Goal: Transaction & Acquisition: Purchase product/service

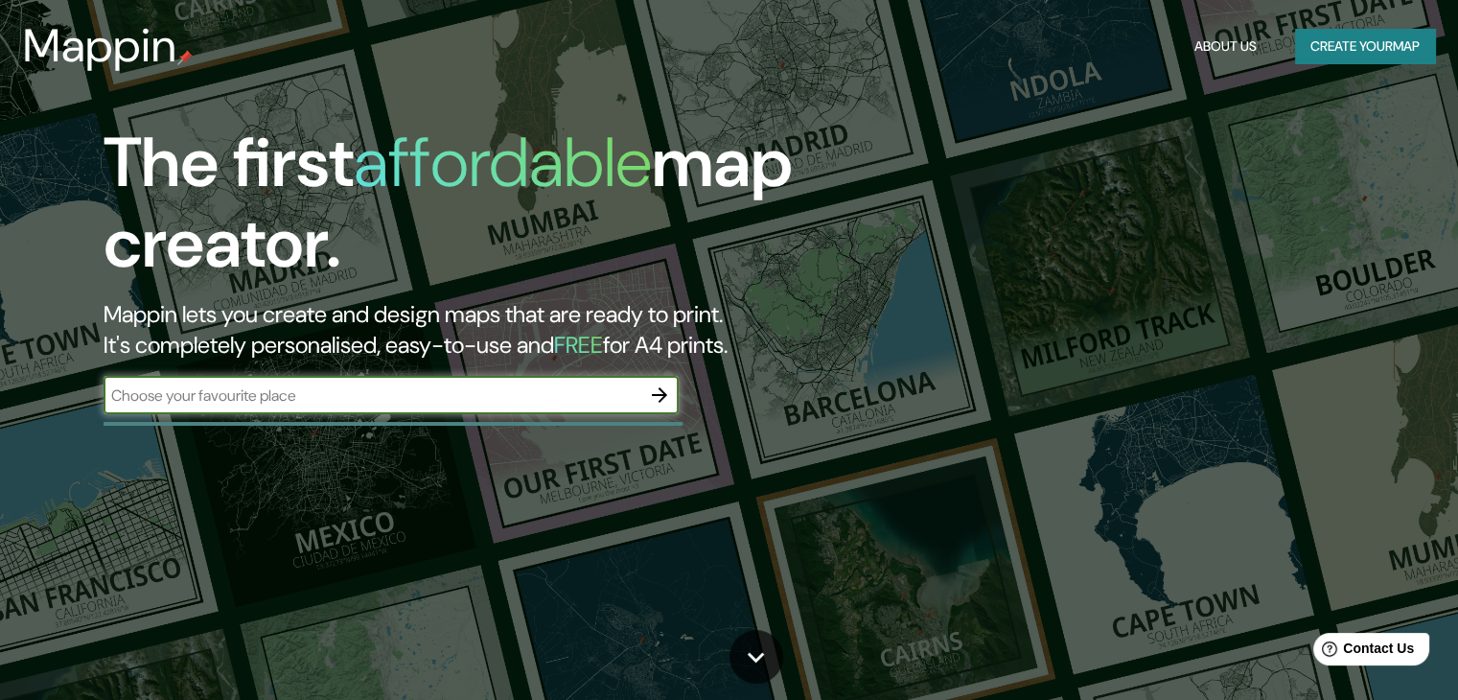
scroll to position [288, 0]
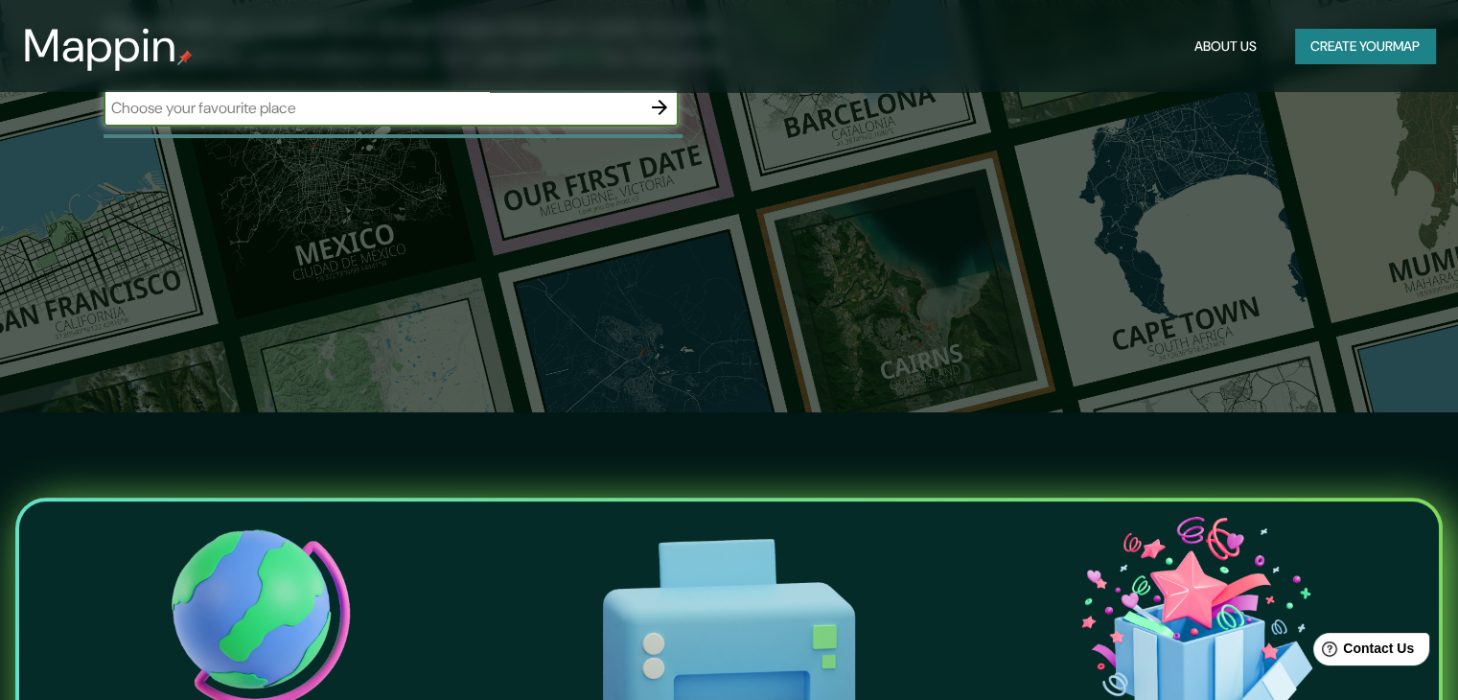
click at [1384, 56] on button "Create your map" at bounding box center [1365, 46] width 140 height 35
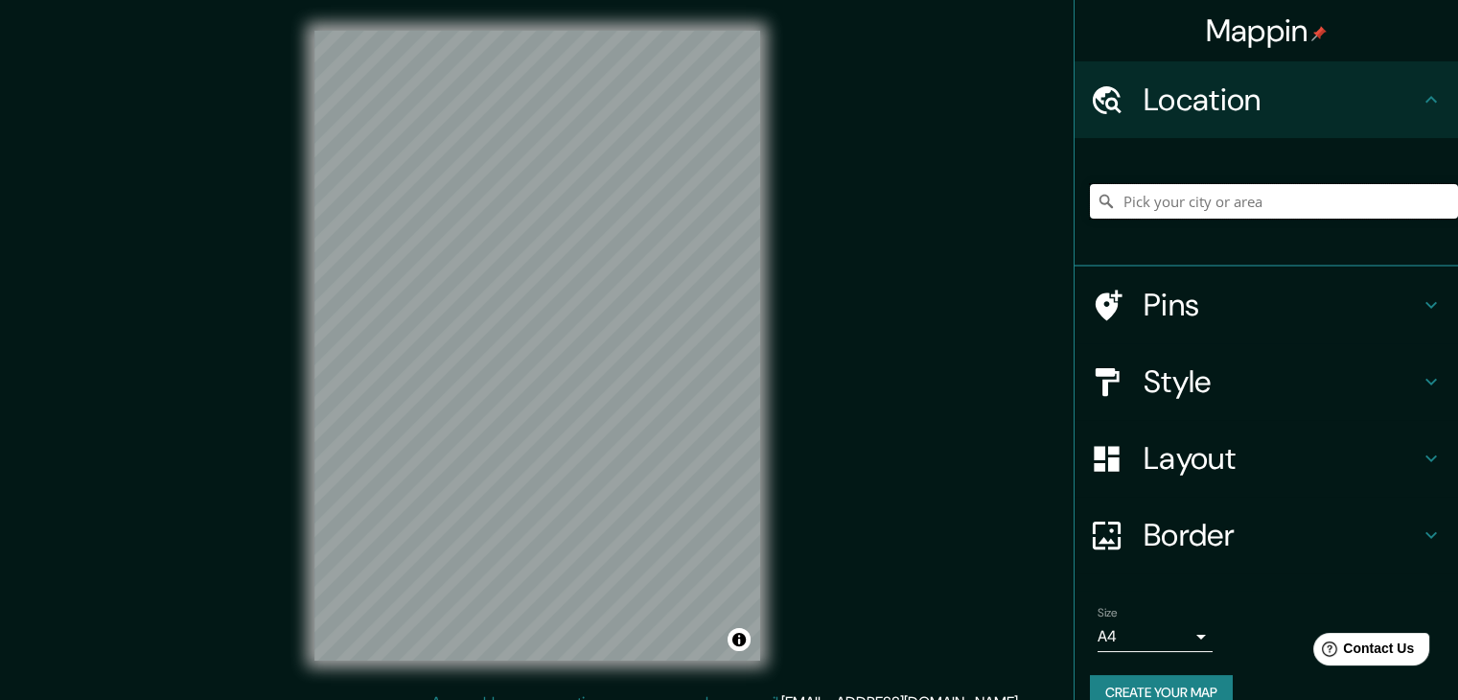
click at [1256, 193] on input "Pick your city or area" at bounding box center [1274, 201] width 368 height 35
click at [1123, 0] on html "Mappin Location Pins Style Layout Border Choose a border. Hint : you can make l…" at bounding box center [729, 350] width 1458 height 700
click at [1277, 414] on div "Style" at bounding box center [1267, 381] width 384 height 77
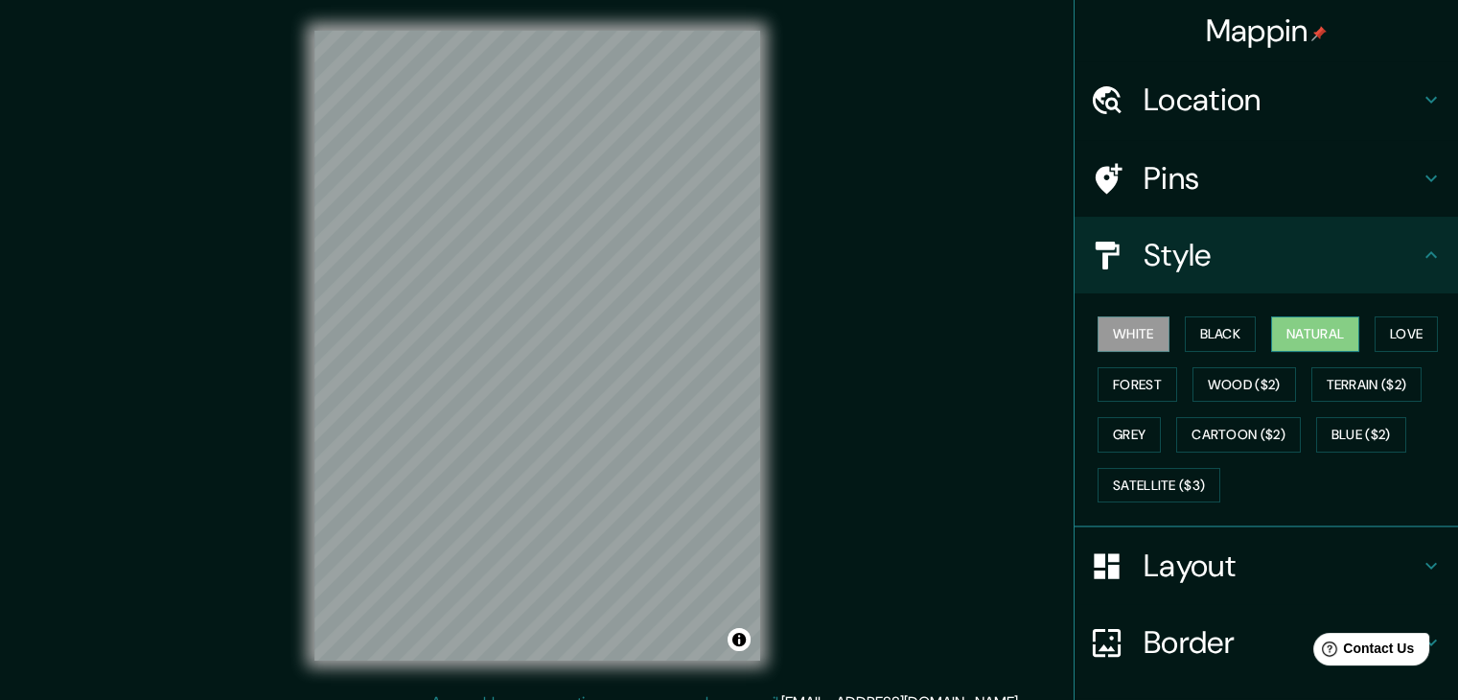
click at [1271, 322] on button "Natural" at bounding box center [1315, 333] width 88 height 35
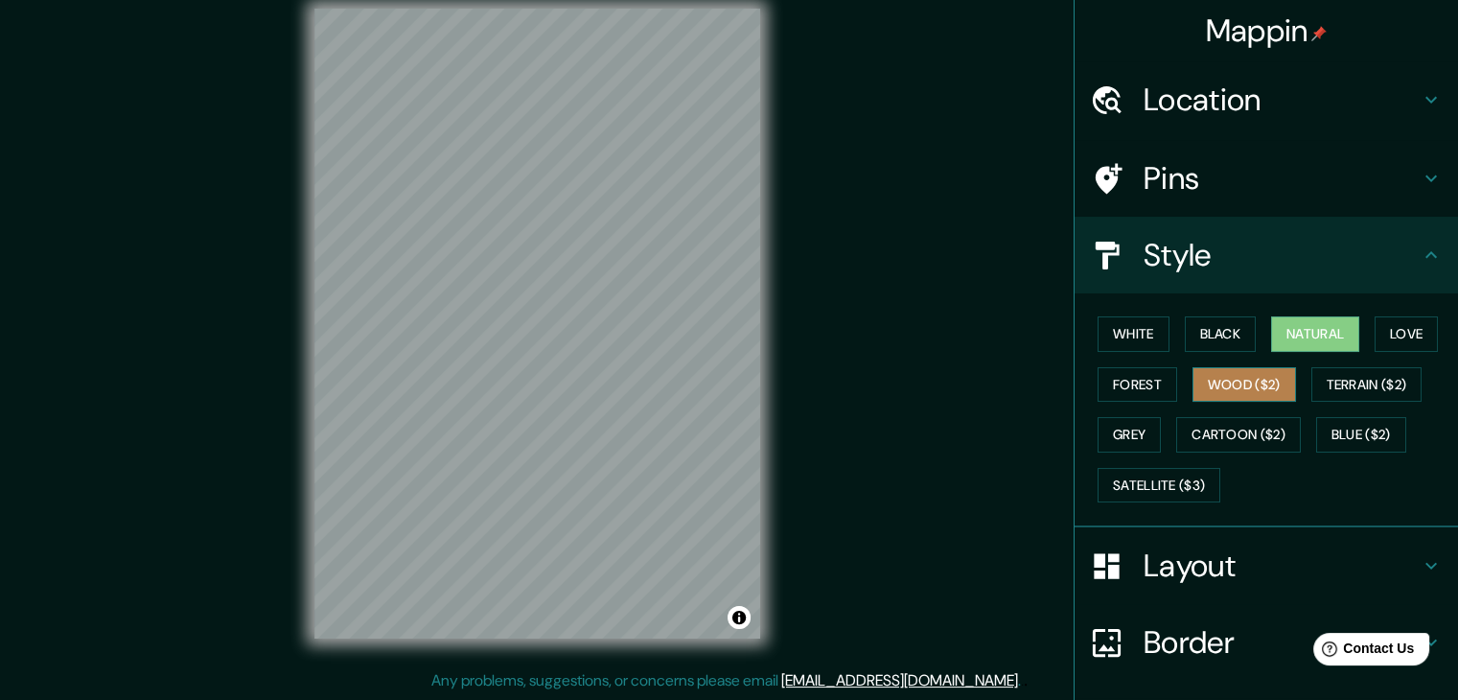
click at [1237, 385] on button "Wood ($2)" at bounding box center [1245, 384] width 104 height 35
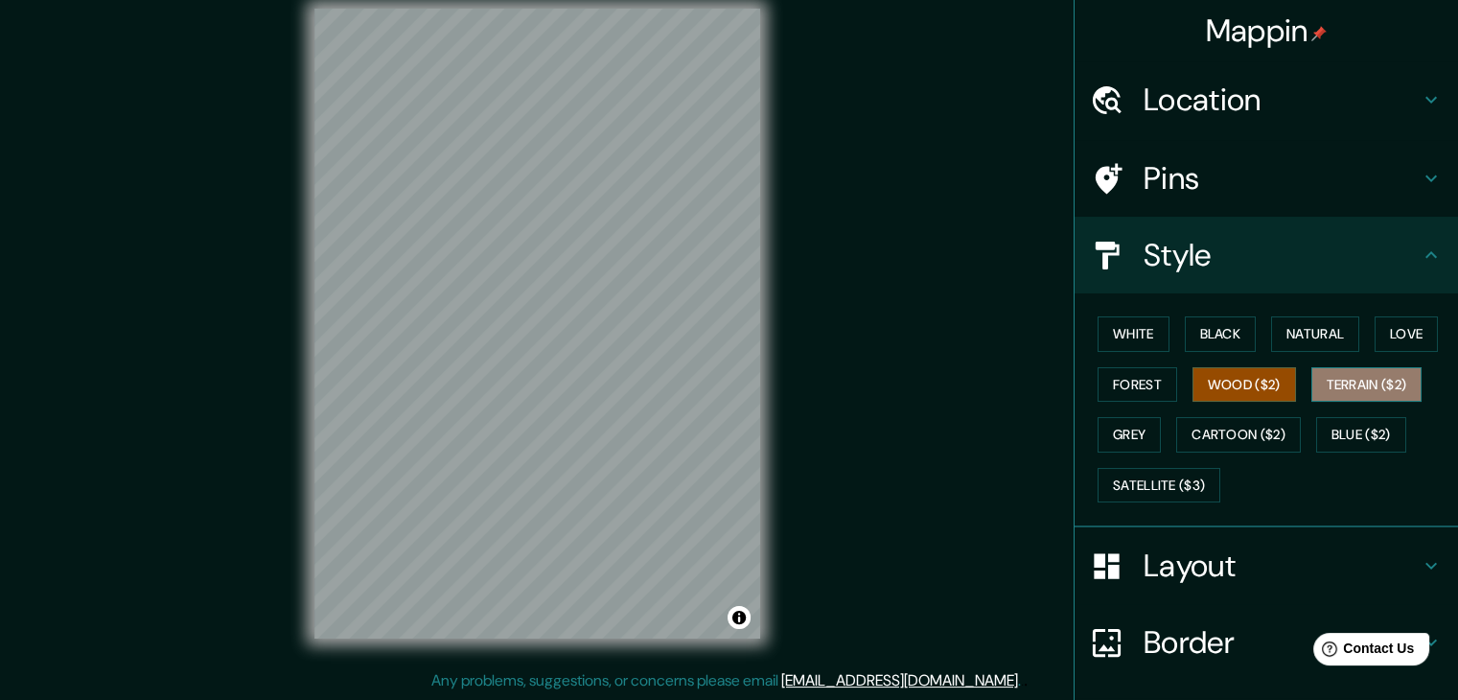
click at [1358, 373] on button "Terrain ($2)" at bounding box center [1367, 384] width 111 height 35
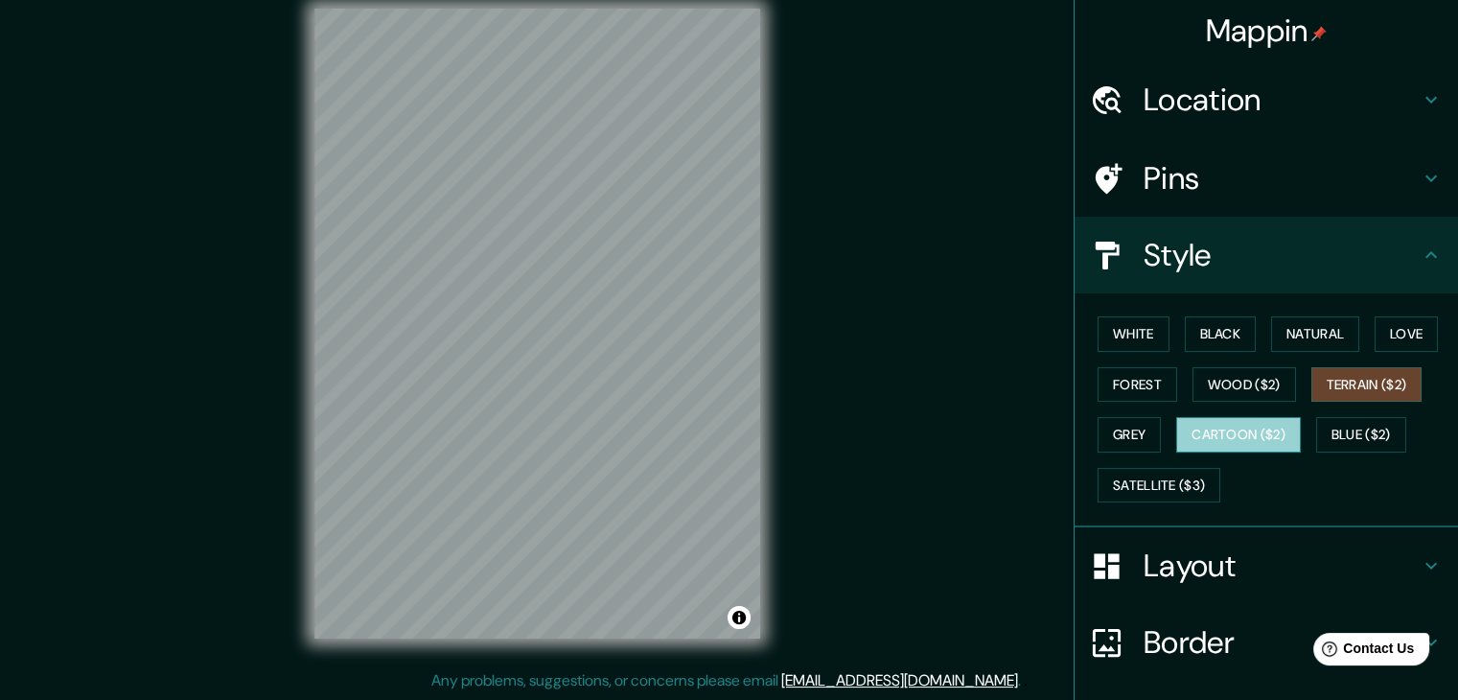
click at [1257, 447] on button "Cartoon ($2)" at bounding box center [1238, 434] width 125 height 35
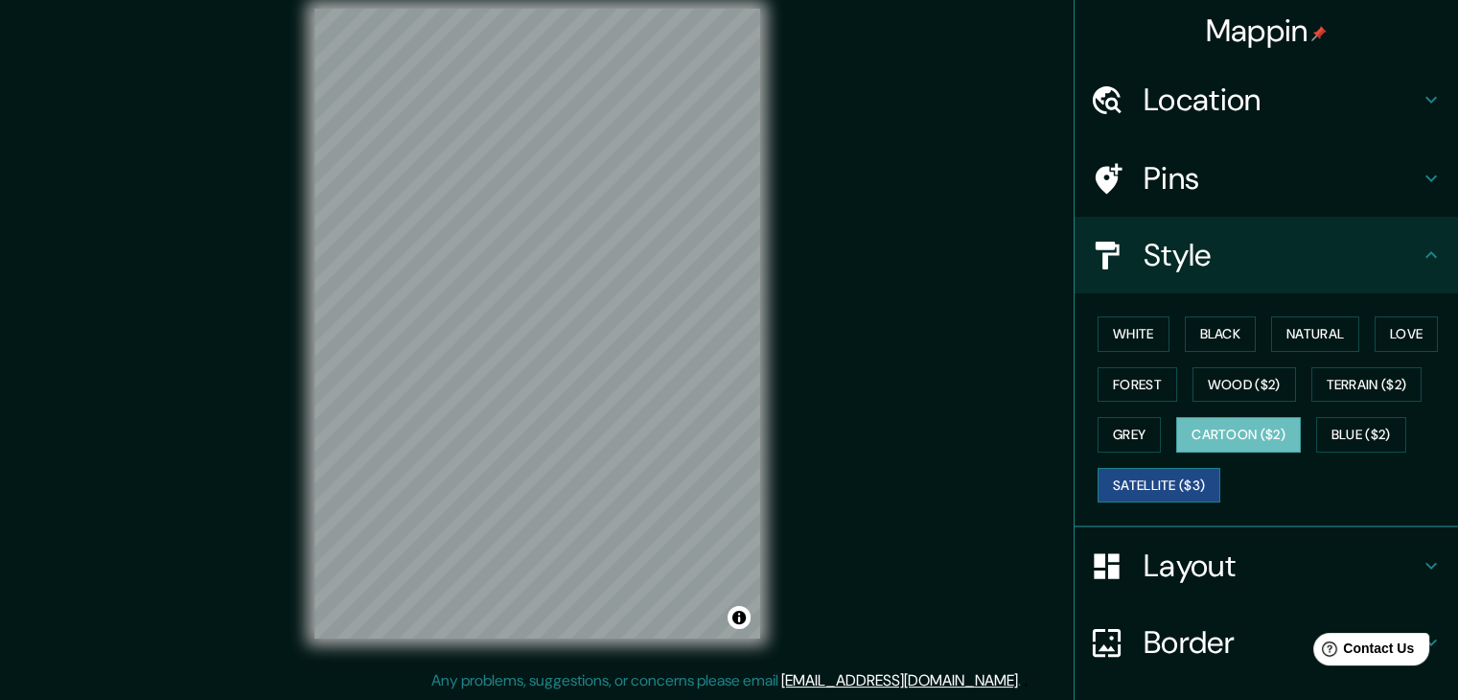
click at [1175, 488] on button "Satellite ($3)" at bounding box center [1159, 485] width 123 height 35
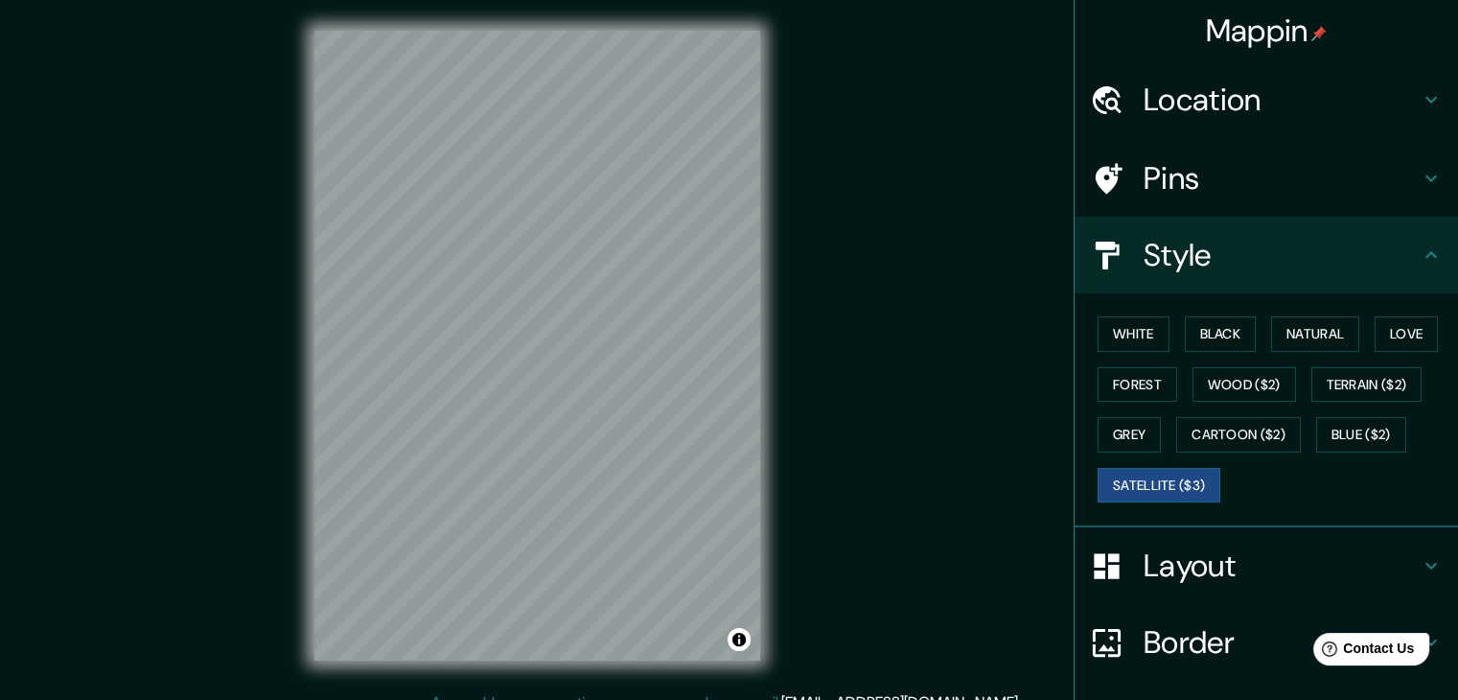
click at [1239, 108] on h4 "Location" at bounding box center [1282, 100] width 276 height 38
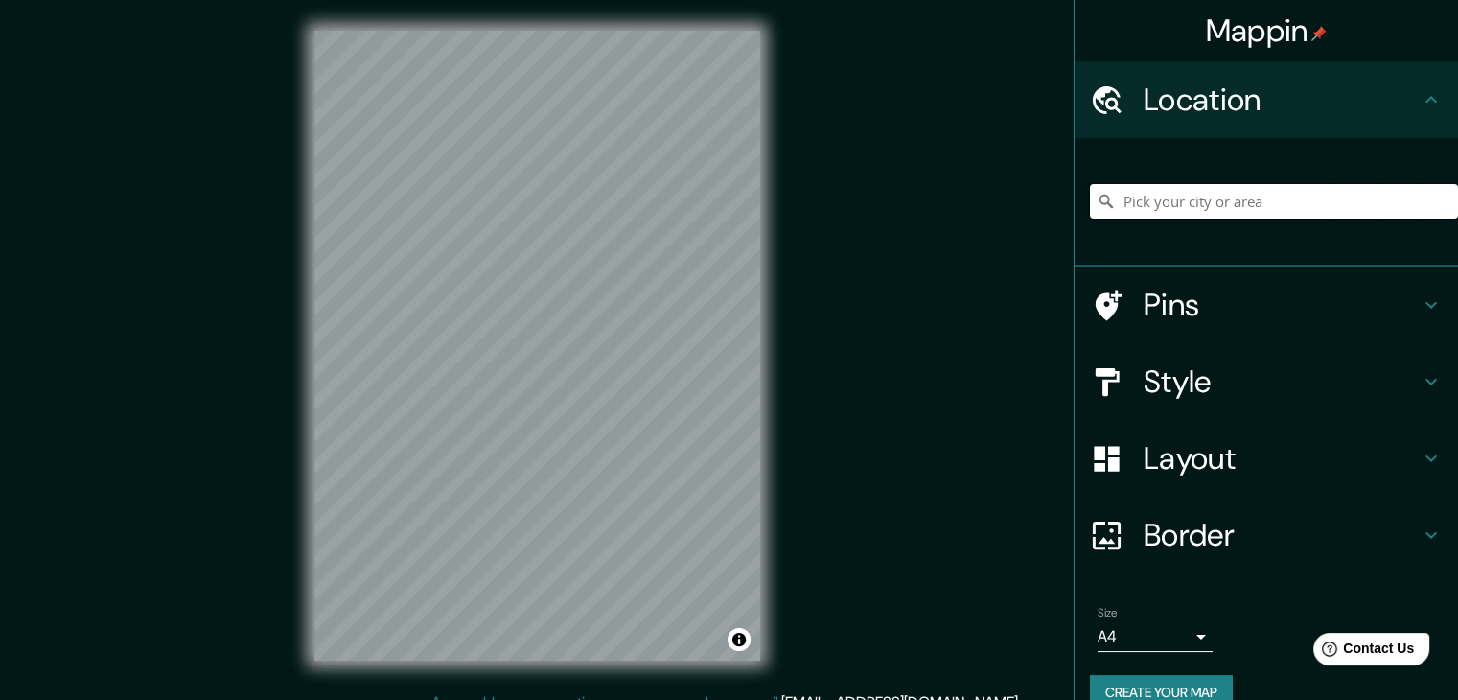
click at [1246, 211] on input "Pick your city or area" at bounding box center [1274, 201] width 368 height 35
click at [1228, 204] on input "Pick your city or area" at bounding box center [1274, 201] width 368 height 35
paste input "[PERSON_NAME] de Los Sabinos 416"
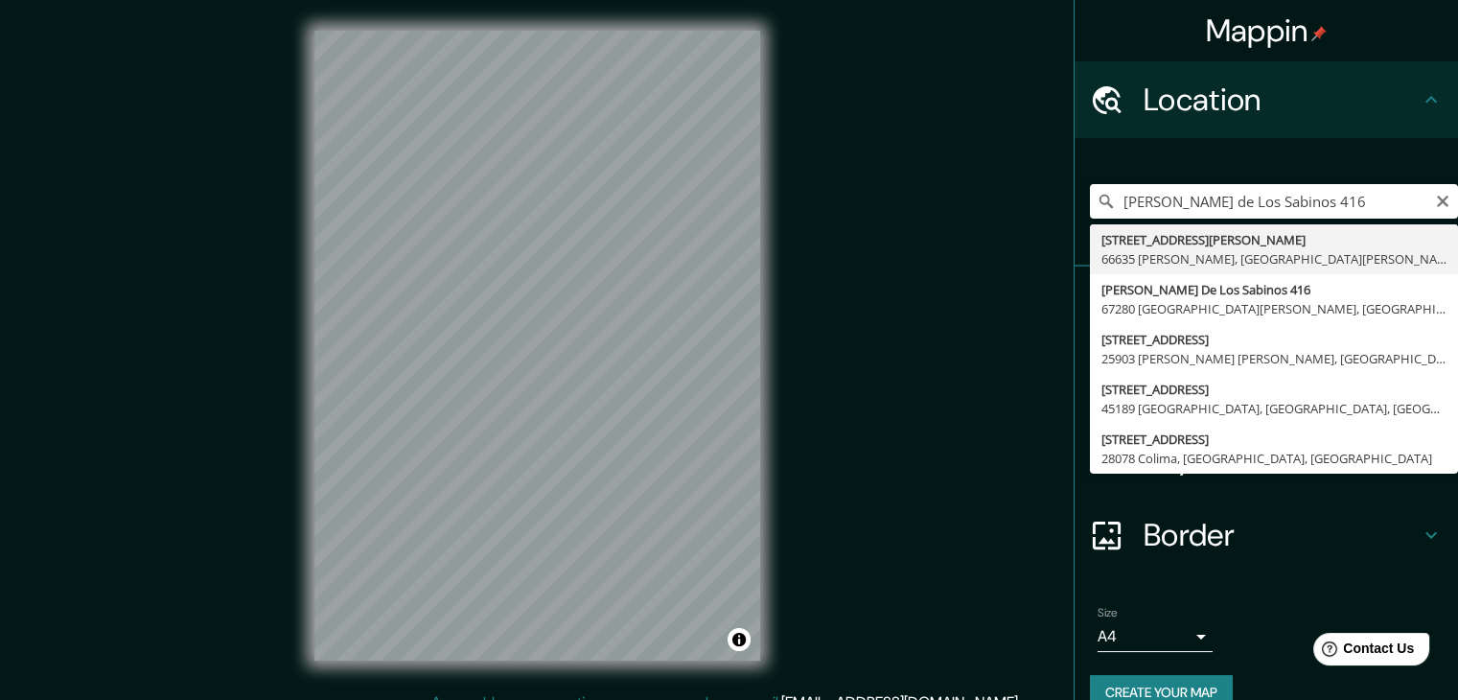
type input "[STREET_ADDRESS][PERSON_NAME][PERSON_NAME]"
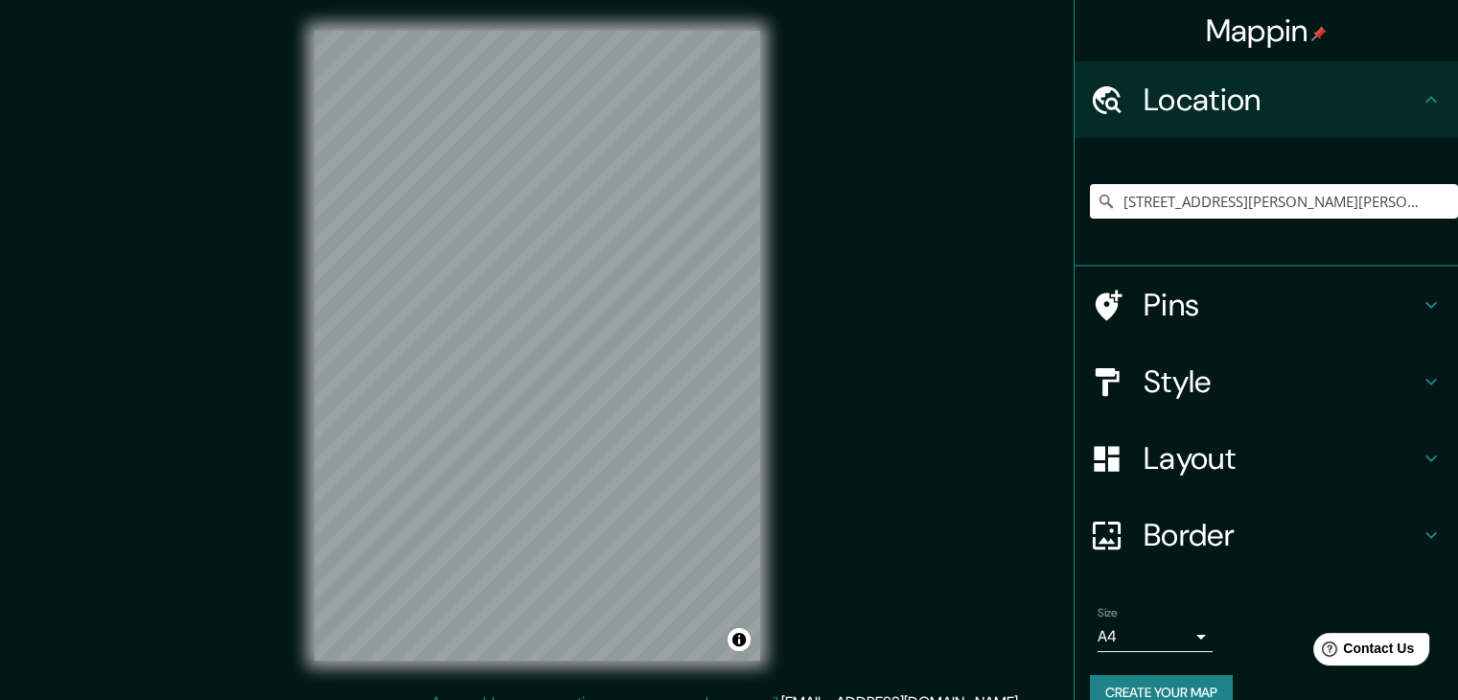
click at [1250, 454] on h4 "Layout" at bounding box center [1282, 458] width 276 height 38
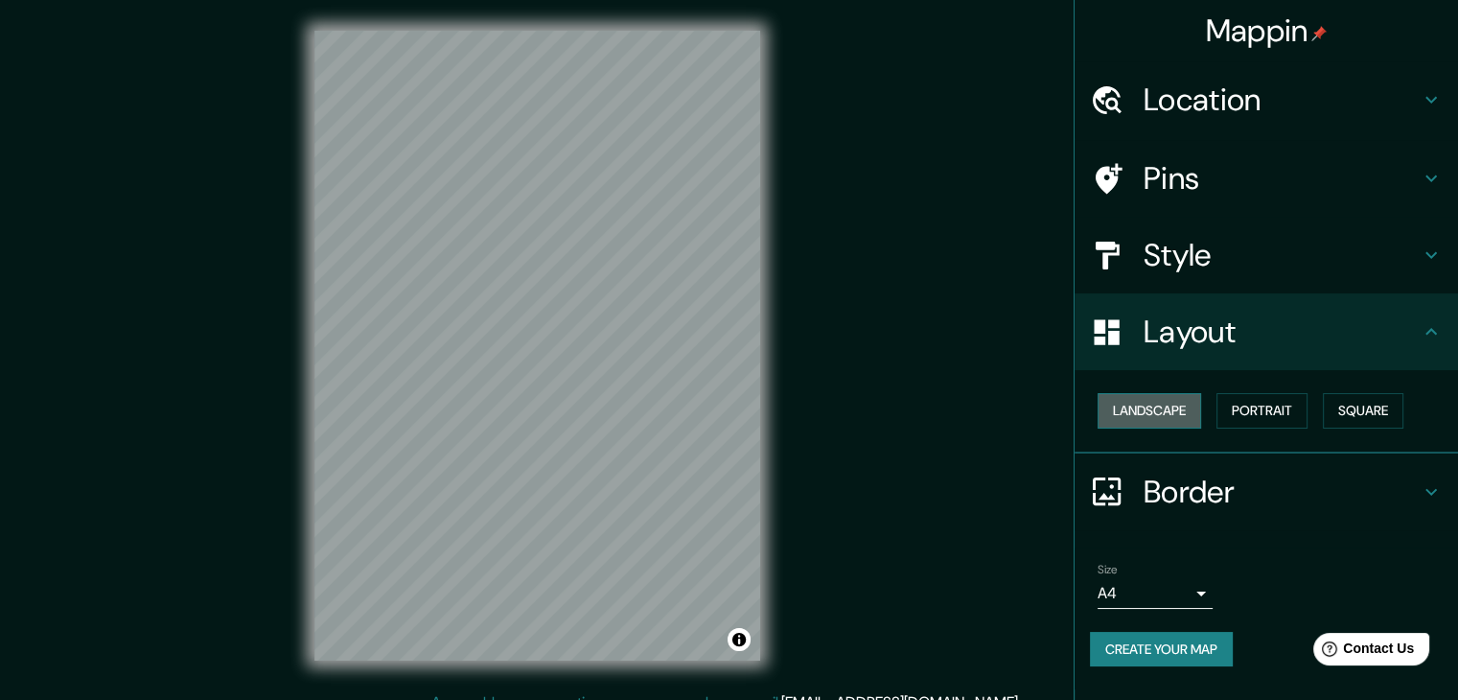
click at [1147, 411] on button "Landscape" at bounding box center [1150, 410] width 104 height 35
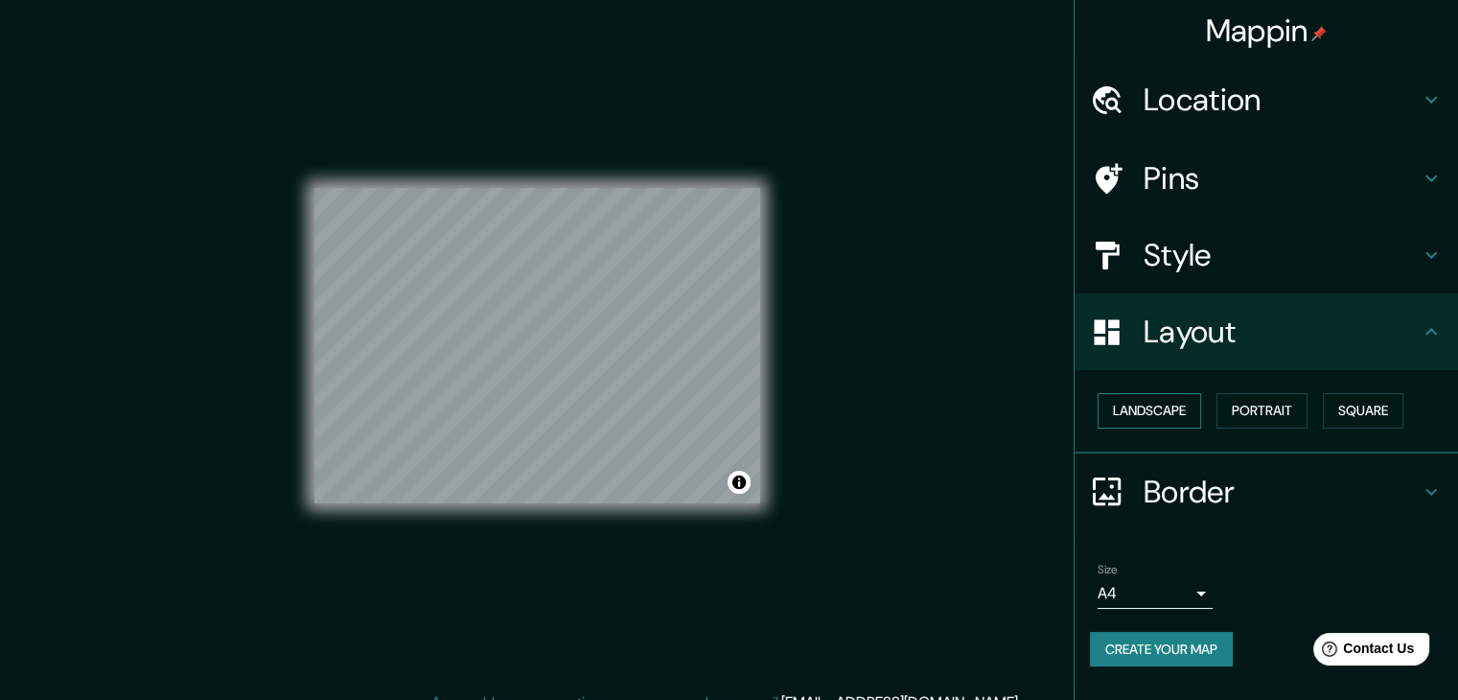
click at [1147, 411] on button "Landscape" at bounding box center [1150, 410] width 104 height 35
click at [1293, 397] on button "Portrait" at bounding box center [1262, 410] width 91 height 35
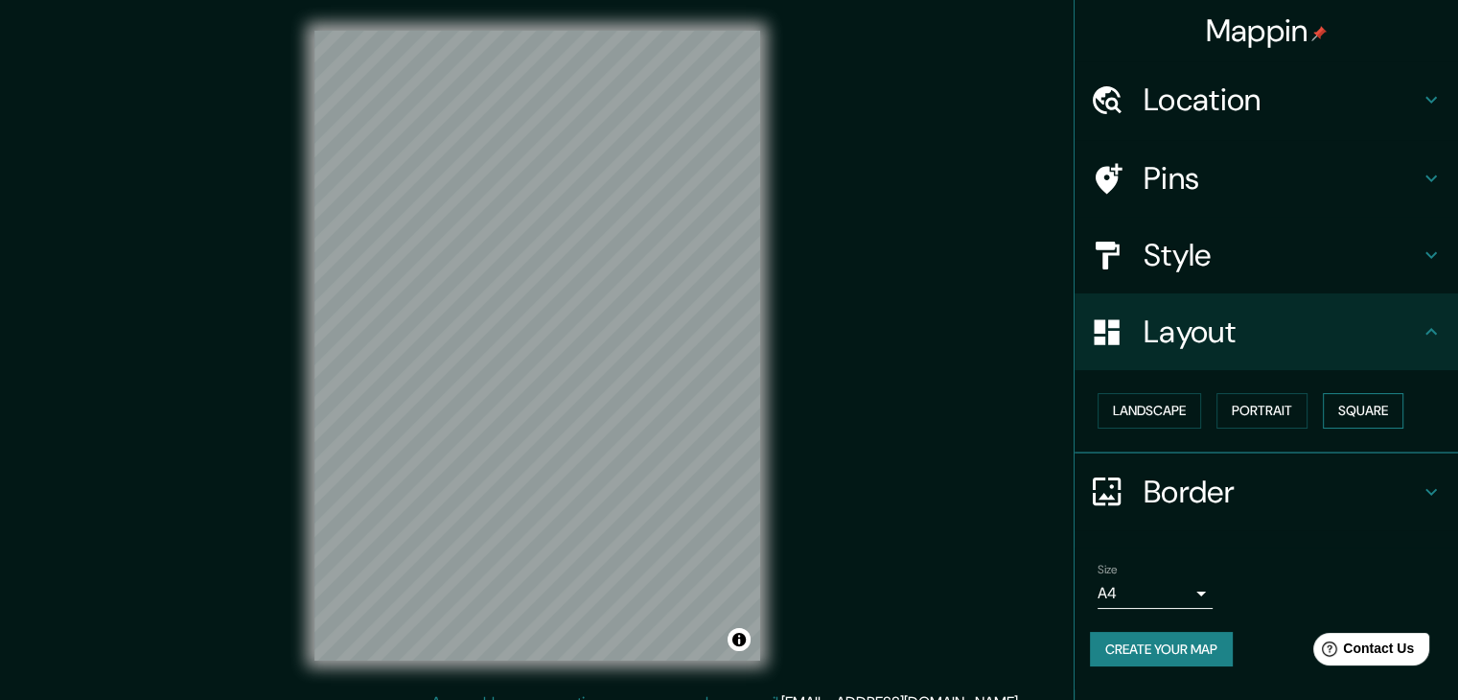
click at [1371, 396] on button "Square" at bounding box center [1363, 410] width 81 height 35
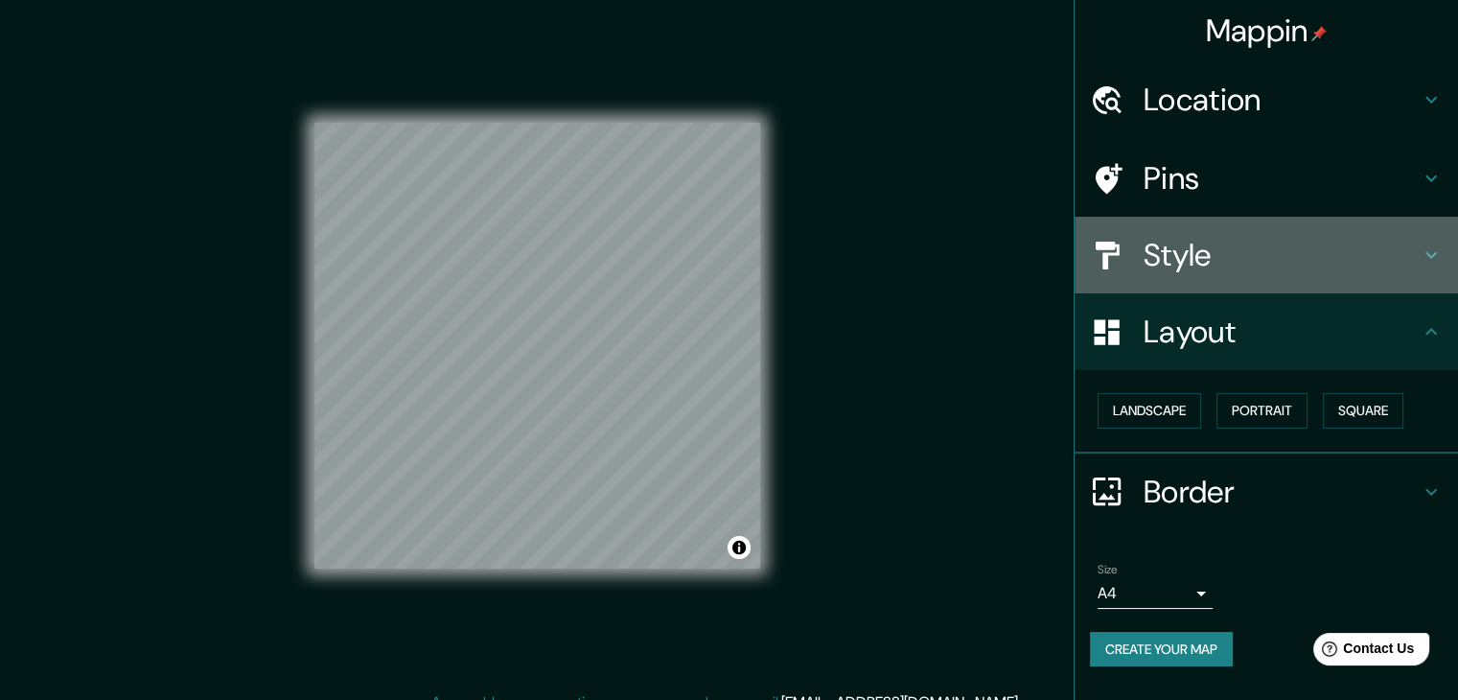
click at [1215, 252] on h4 "Style" at bounding box center [1282, 255] width 276 height 38
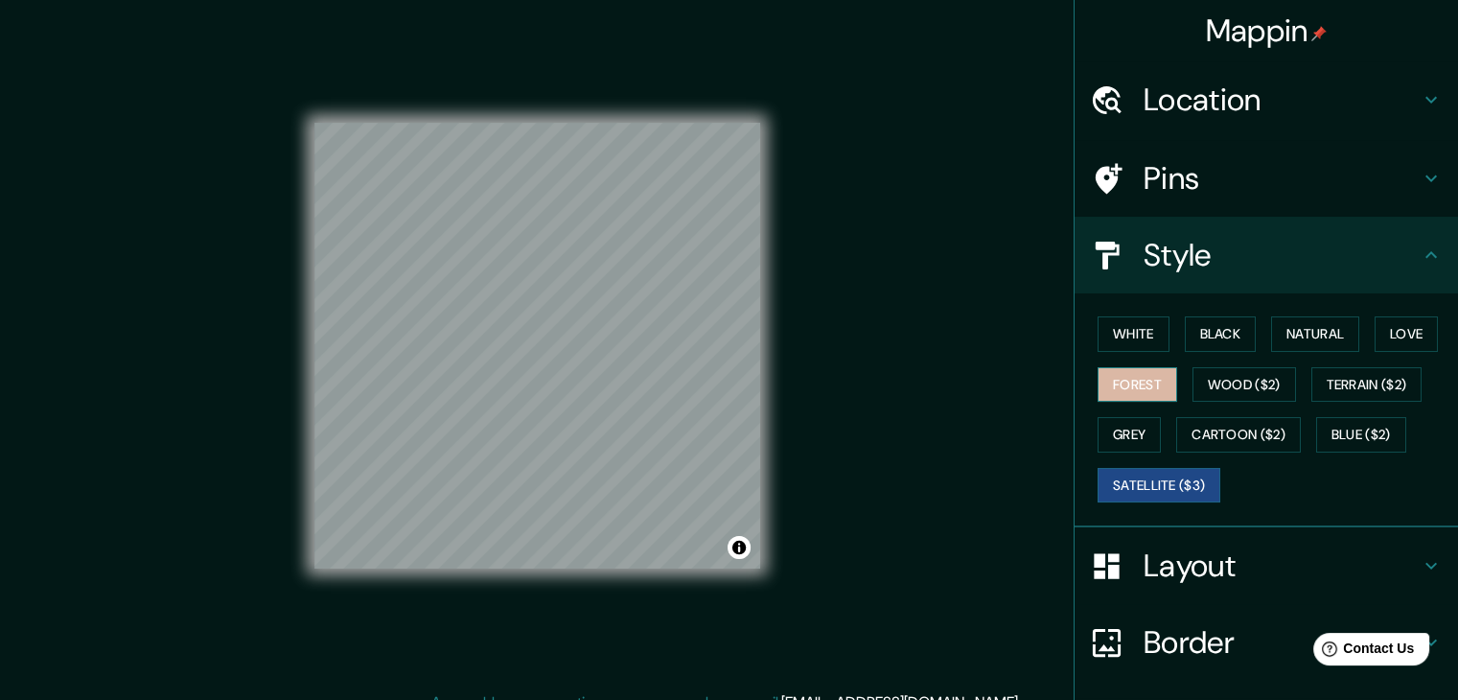
click at [1121, 373] on button "Forest" at bounding box center [1138, 384] width 80 height 35
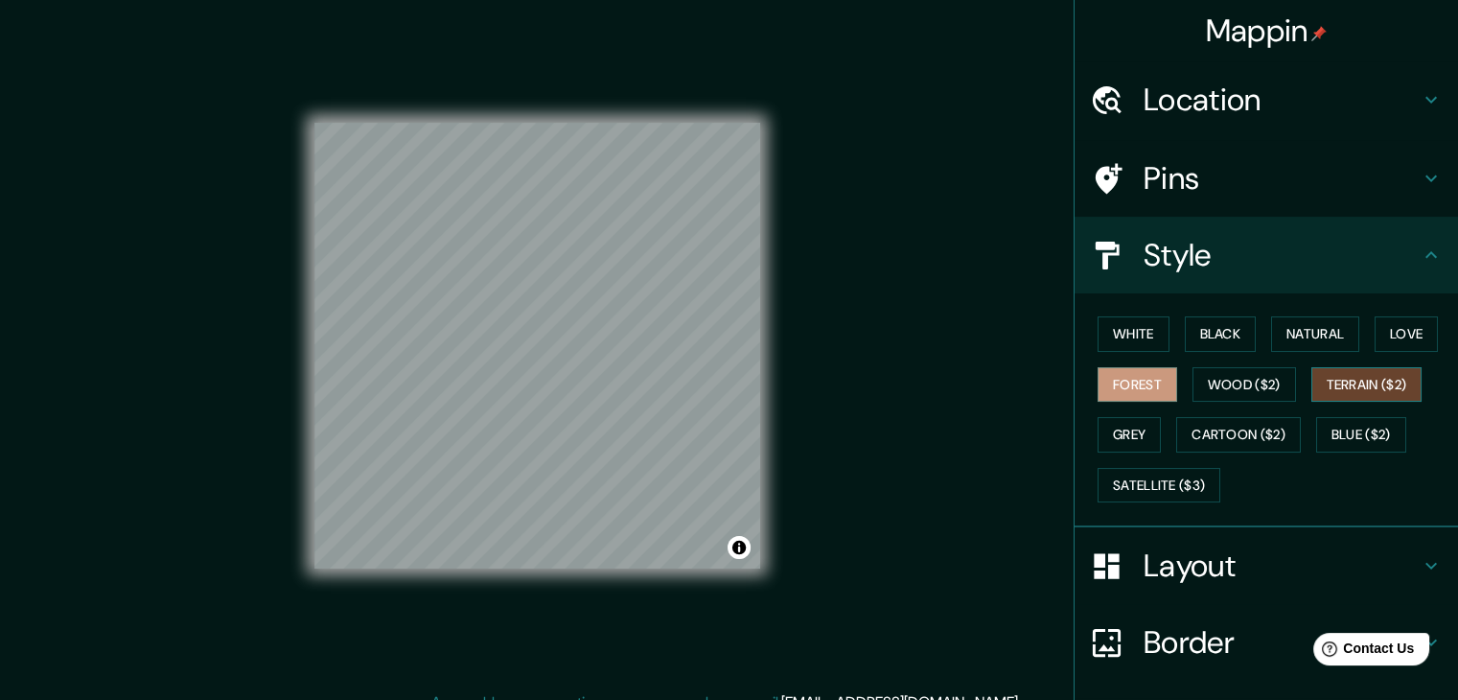
click at [1369, 380] on button "Terrain ($2)" at bounding box center [1367, 384] width 111 height 35
click at [1122, 420] on button "Grey" at bounding box center [1129, 434] width 63 height 35
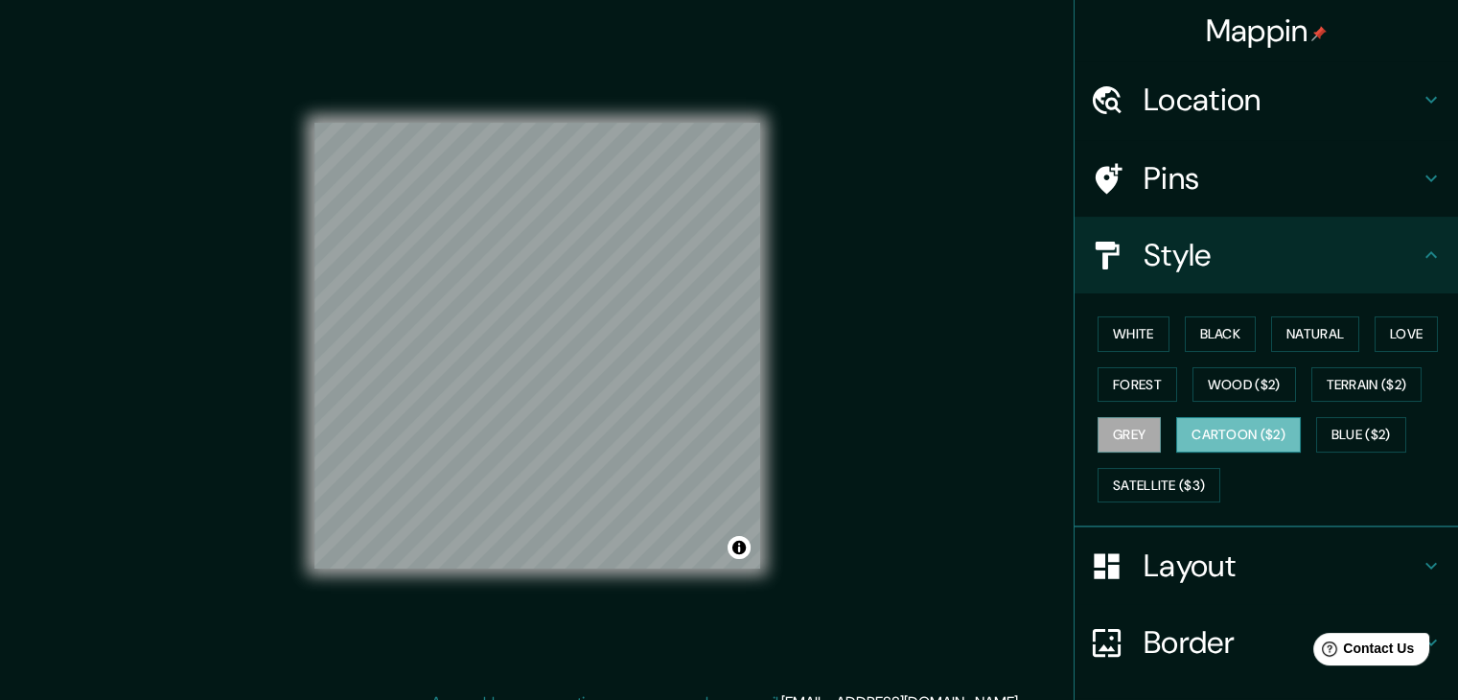
click at [1197, 417] on button "Cartoon ($2)" at bounding box center [1238, 434] width 125 height 35
click at [1337, 431] on button "Blue ($2)" at bounding box center [1361, 434] width 90 height 35
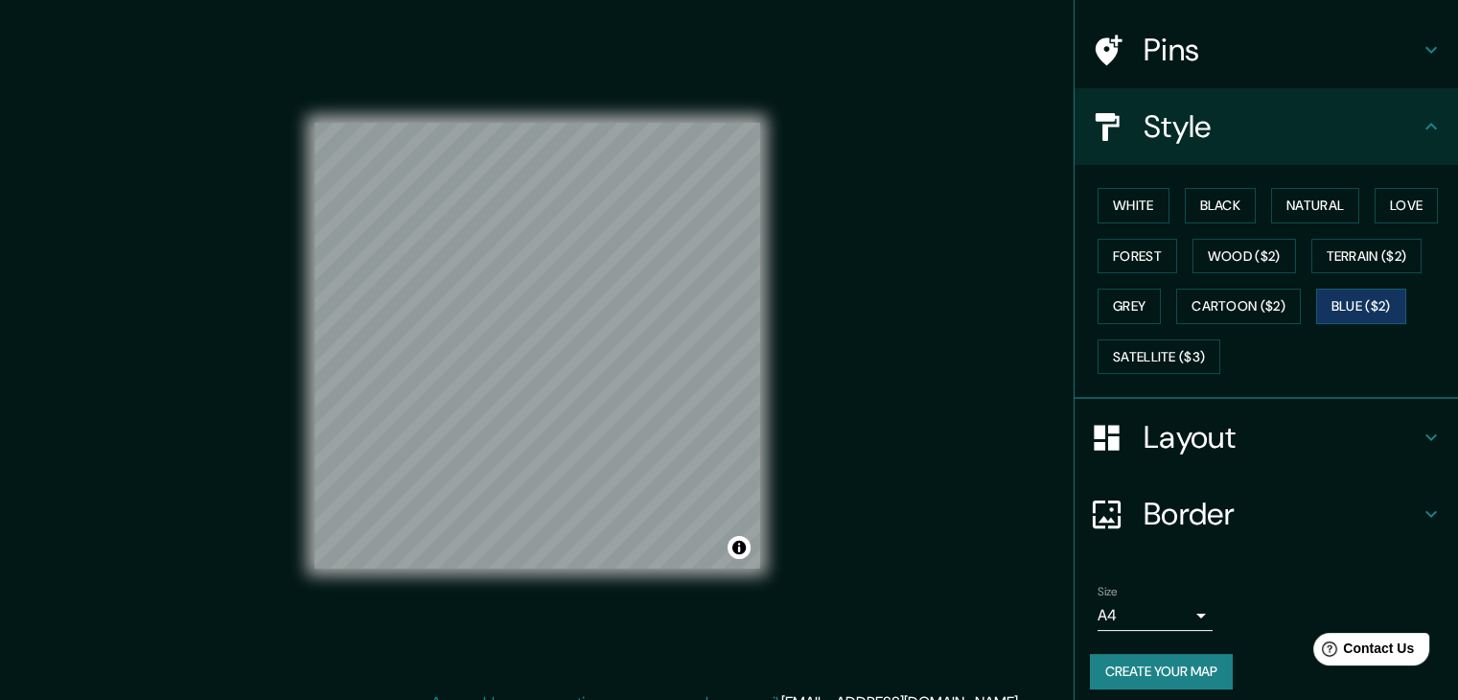
scroll to position [138, 0]
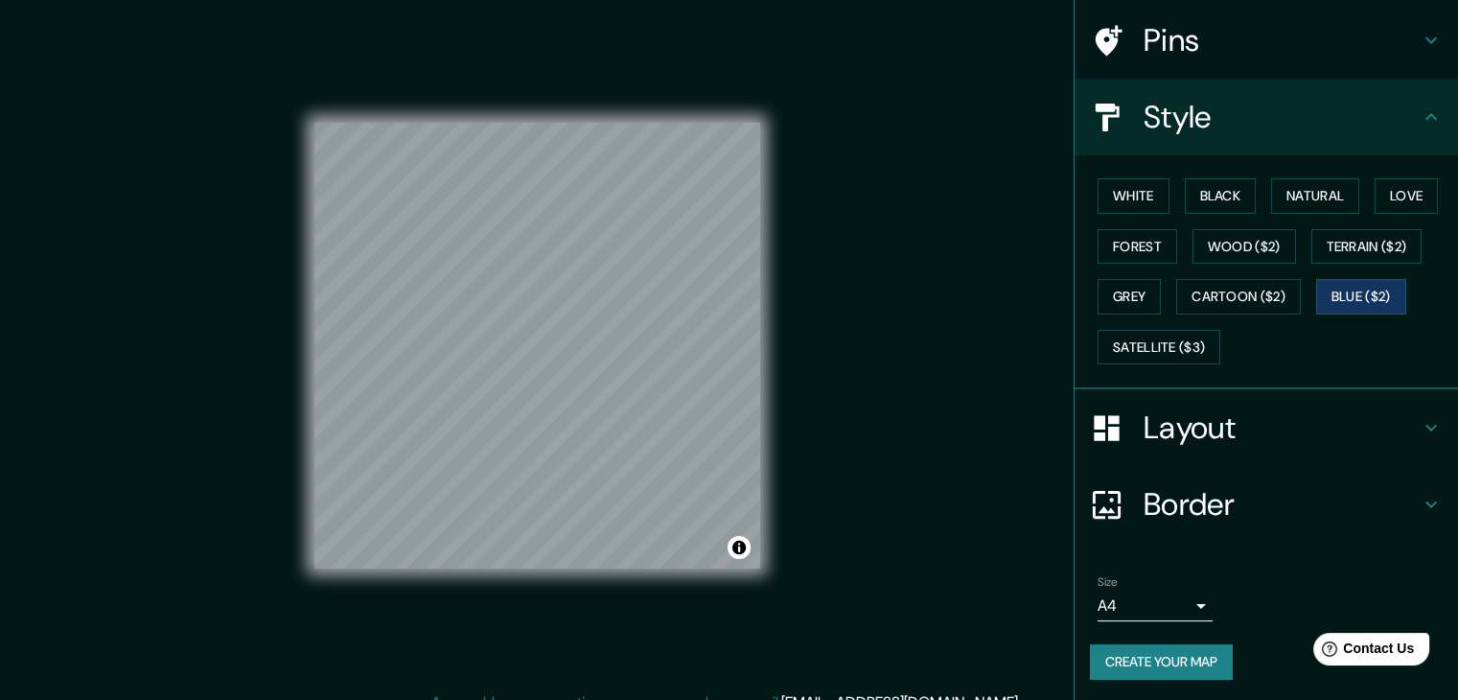
click at [1193, 596] on body "Mappin Location [STREET_ADDRESS][PERSON_NAME][PERSON_NAME] Pins Style White Bla…" at bounding box center [729, 350] width 1458 height 700
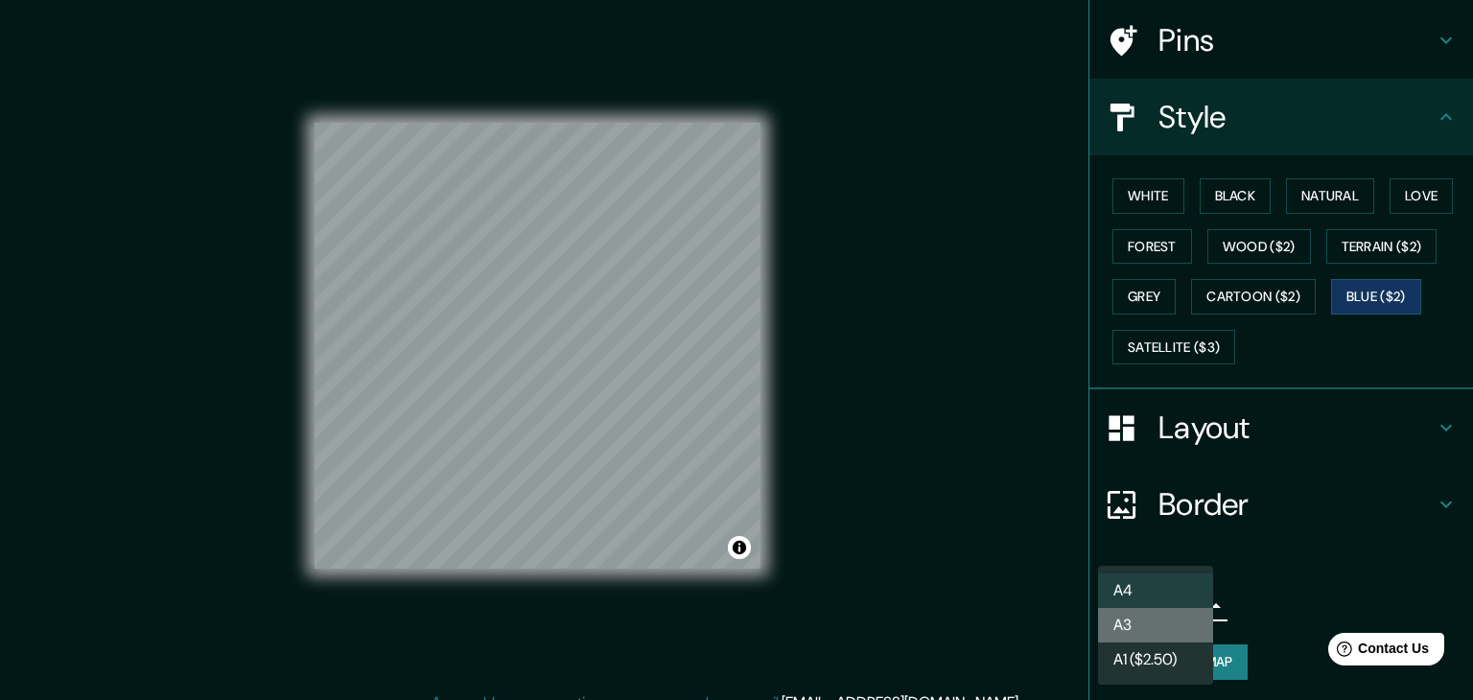
click at [1208, 640] on li "A3" at bounding box center [1155, 625] width 115 height 35
type input "a4"
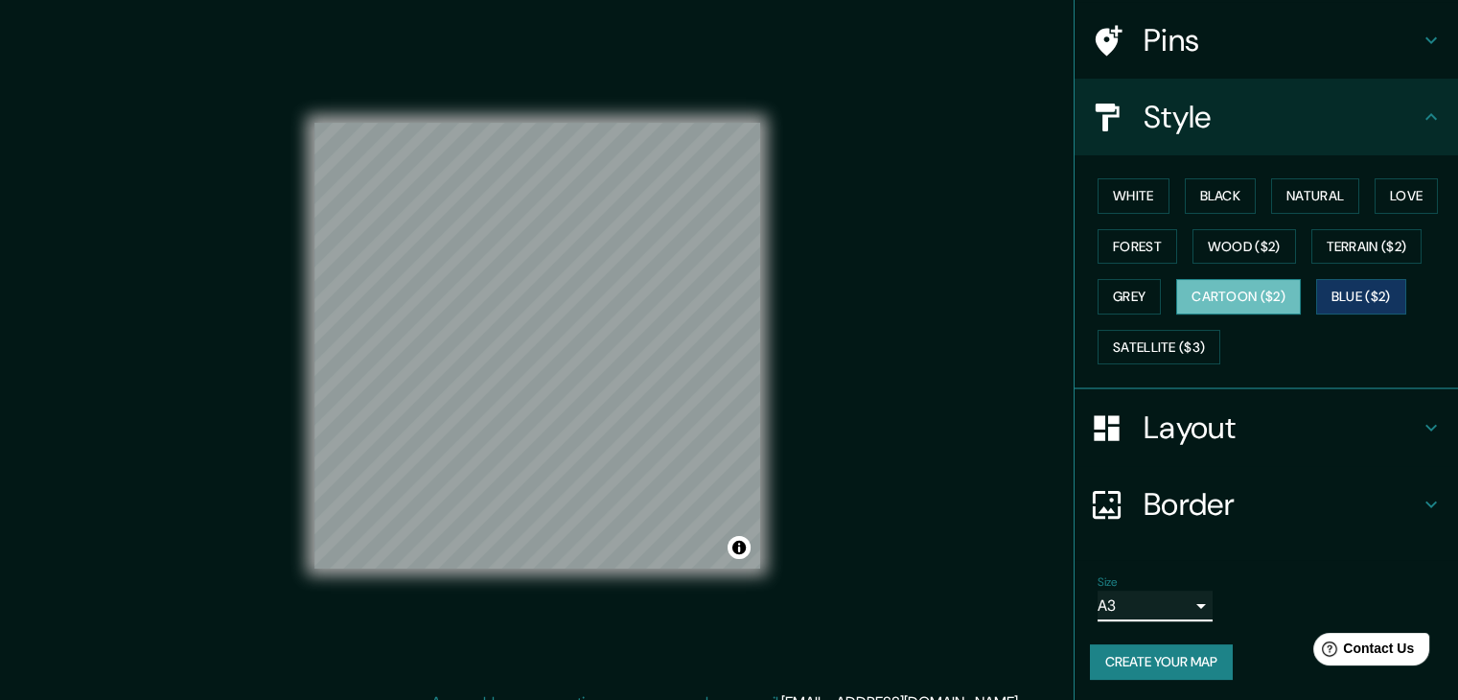
scroll to position [42, 0]
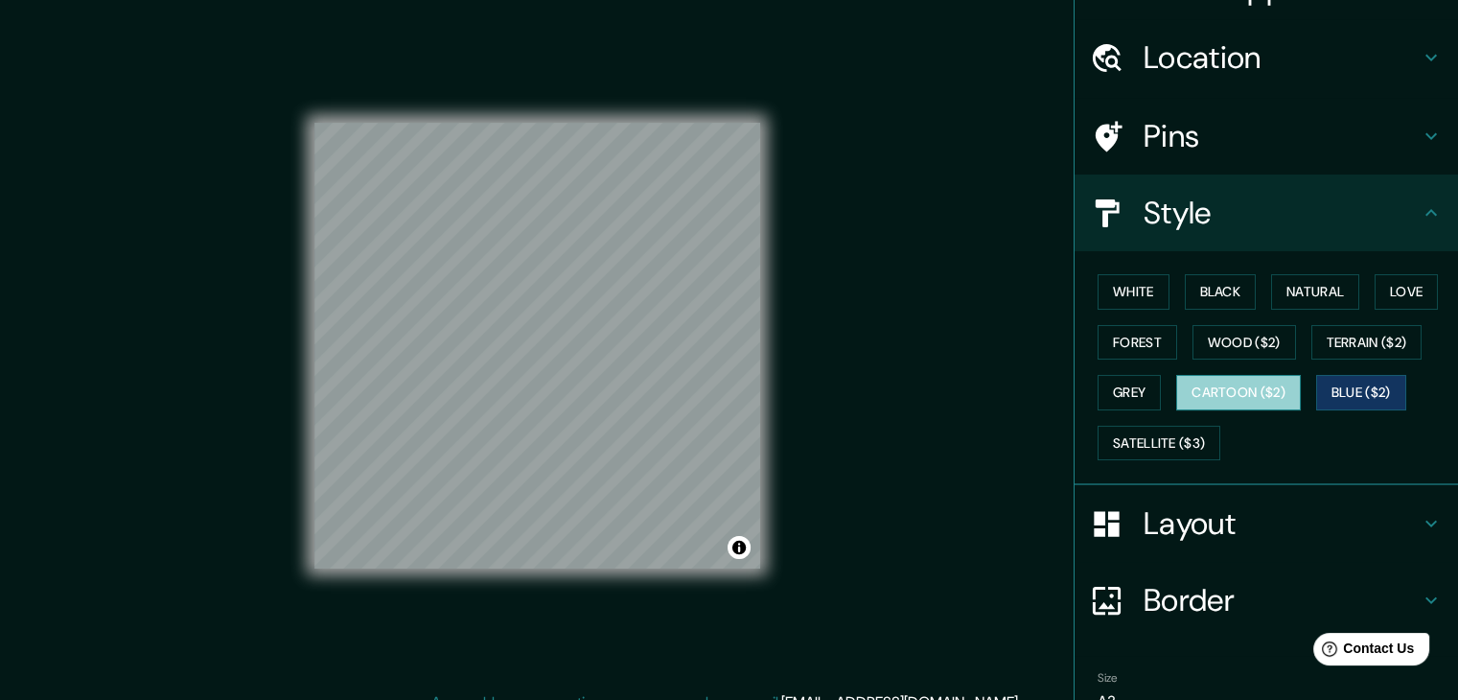
click at [1269, 386] on button "Cartoon ($2)" at bounding box center [1238, 392] width 125 height 35
click at [1132, 354] on button "Forest" at bounding box center [1138, 342] width 80 height 35
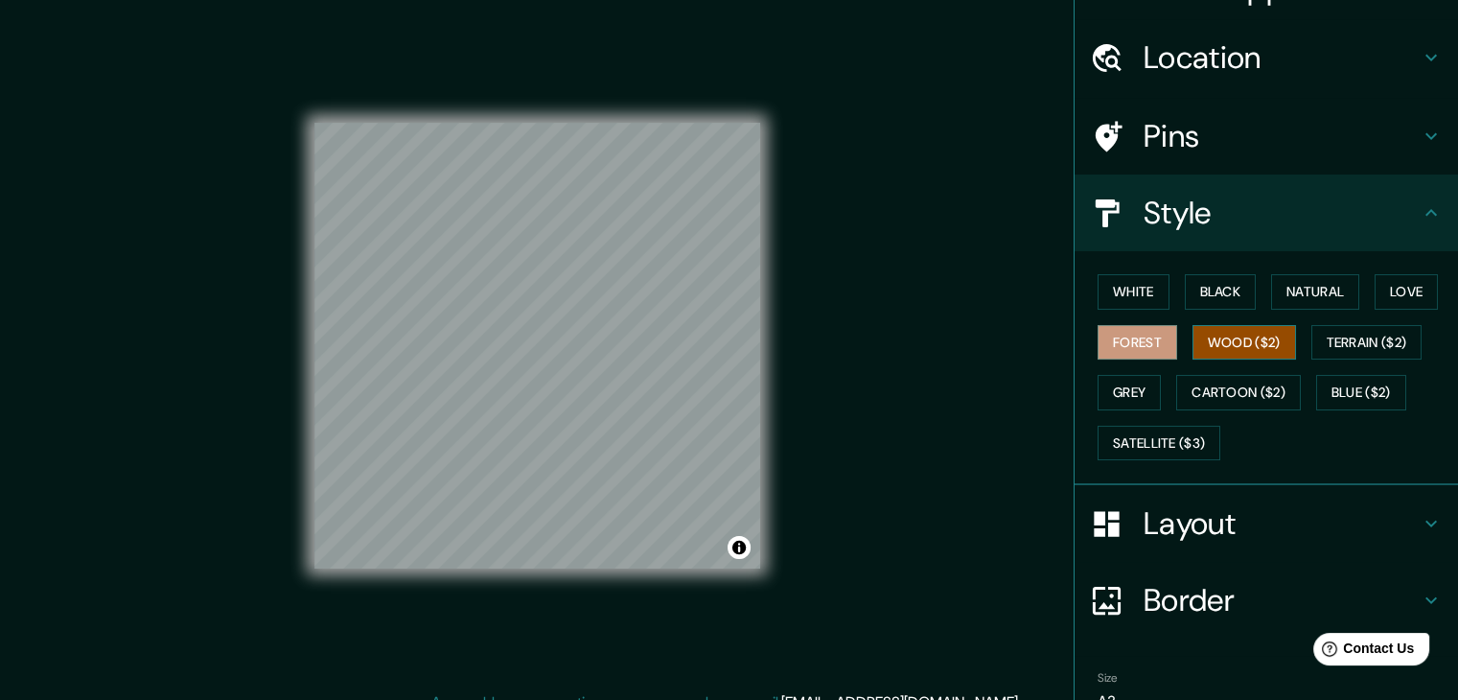
click at [1231, 337] on button "Wood ($2)" at bounding box center [1245, 342] width 104 height 35
click at [1321, 340] on button "Terrain ($2)" at bounding box center [1367, 342] width 111 height 35
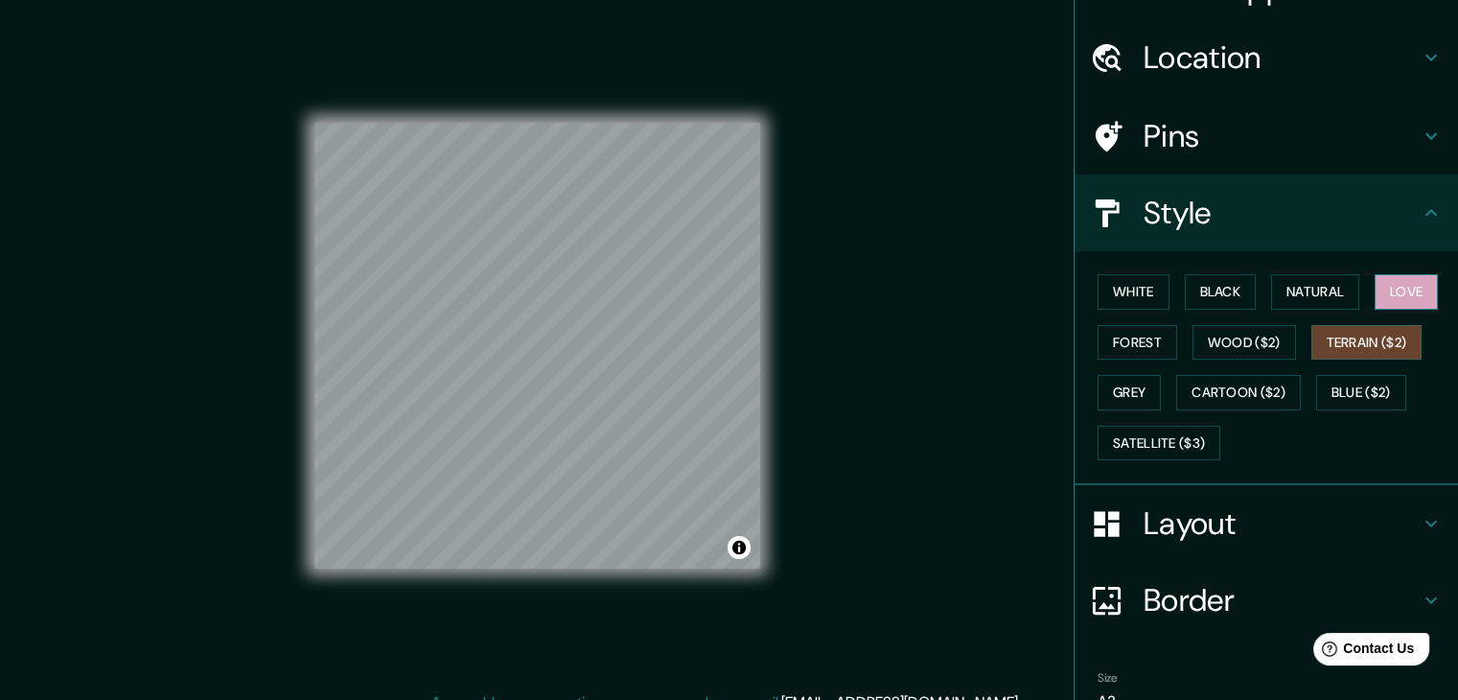
click at [1402, 303] on button "Love" at bounding box center [1406, 291] width 63 height 35
click at [1177, 388] on button "Cartoon ($2)" at bounding box center [1238, 392] width 125 height 35
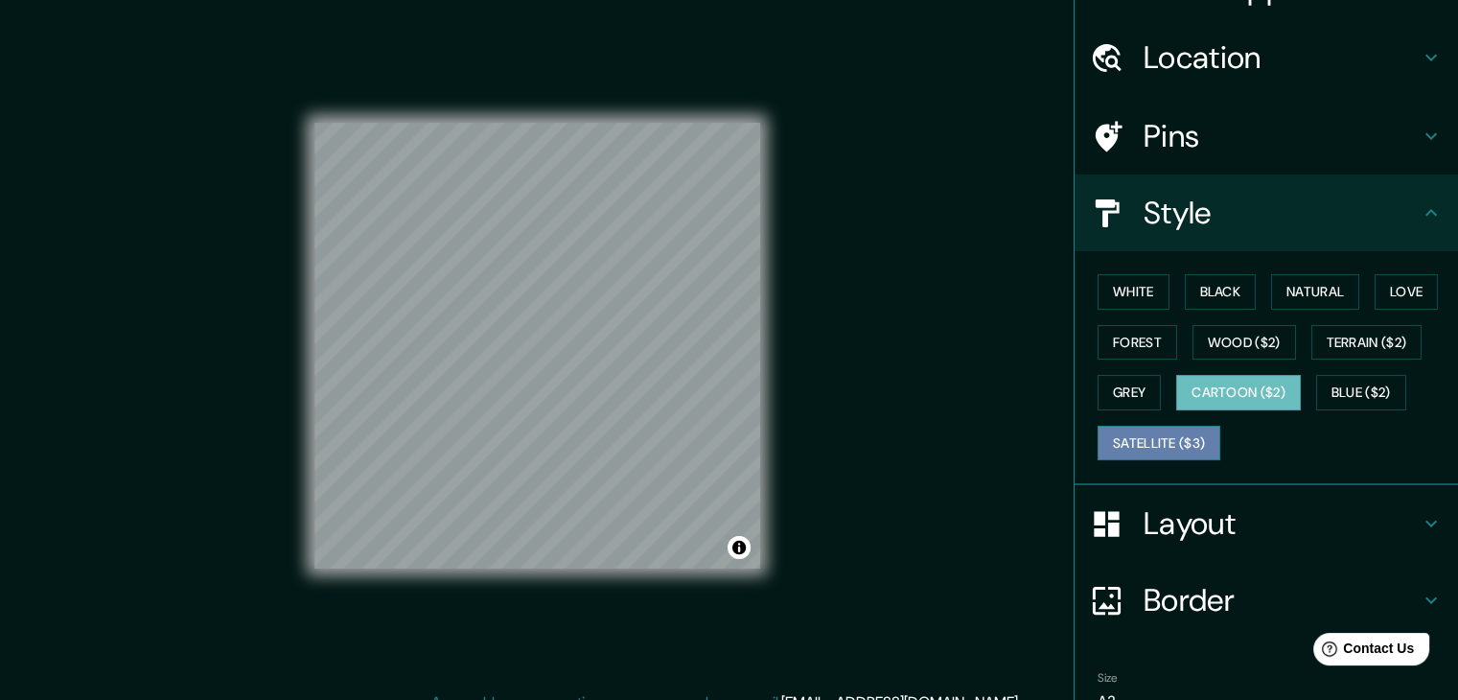
click at [1193, 449] on button "Satellite ($3)" at bounding box center [1159, 443] width 123 height 35
click at [763, 369] on div "© Mapbox © OpenStreetMap Improve this map © Maxar" at bounding box center [537, 345] width 507 height 691
